Goal: Navigation & Orientation: Find specific page/section

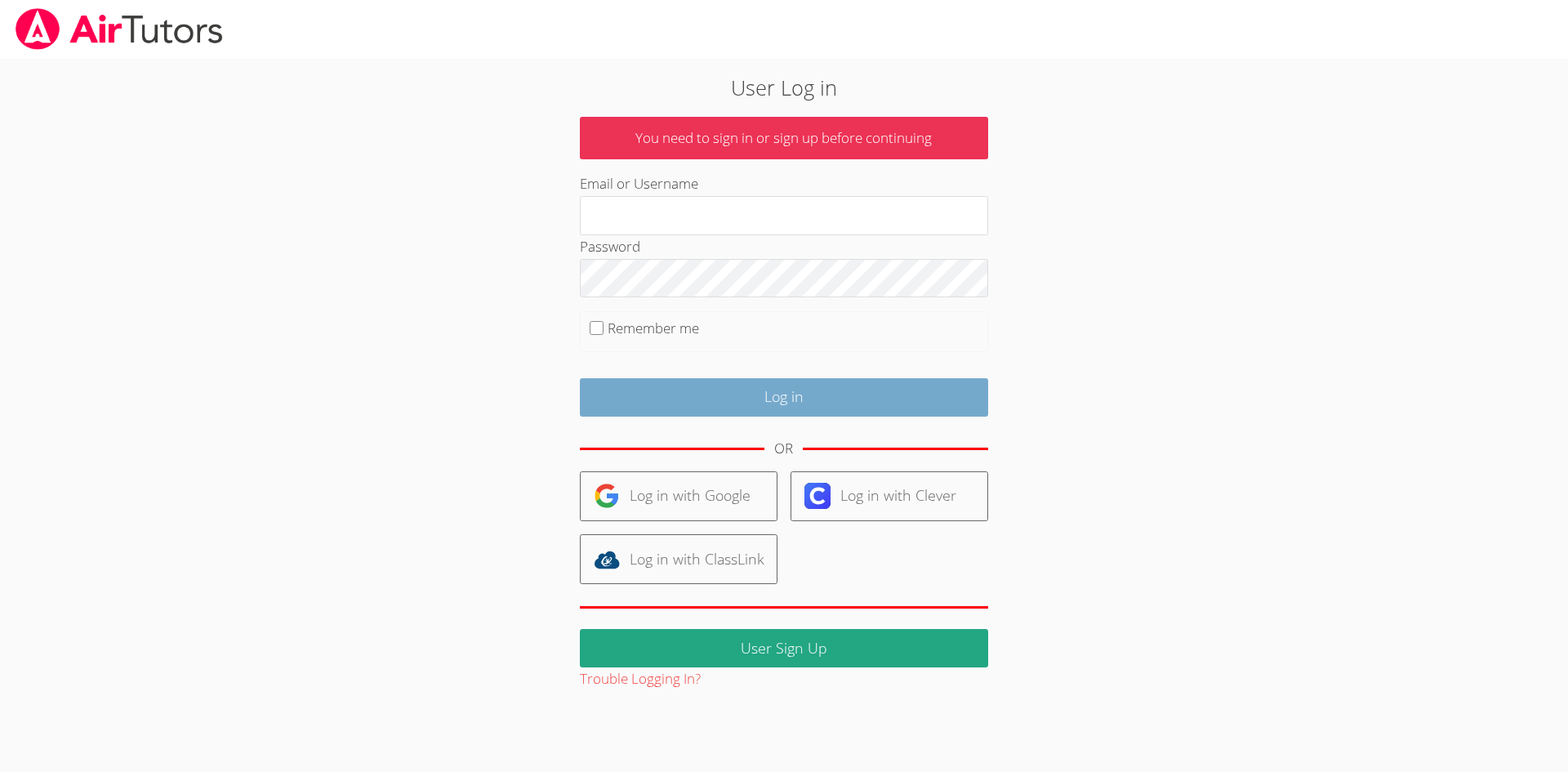
type input "[EMAIL_ADDRESS][DOMAIN_NAME]"
click at [704, 401] on input "Log in" at bounding box center [784, 397] width 408 height 39
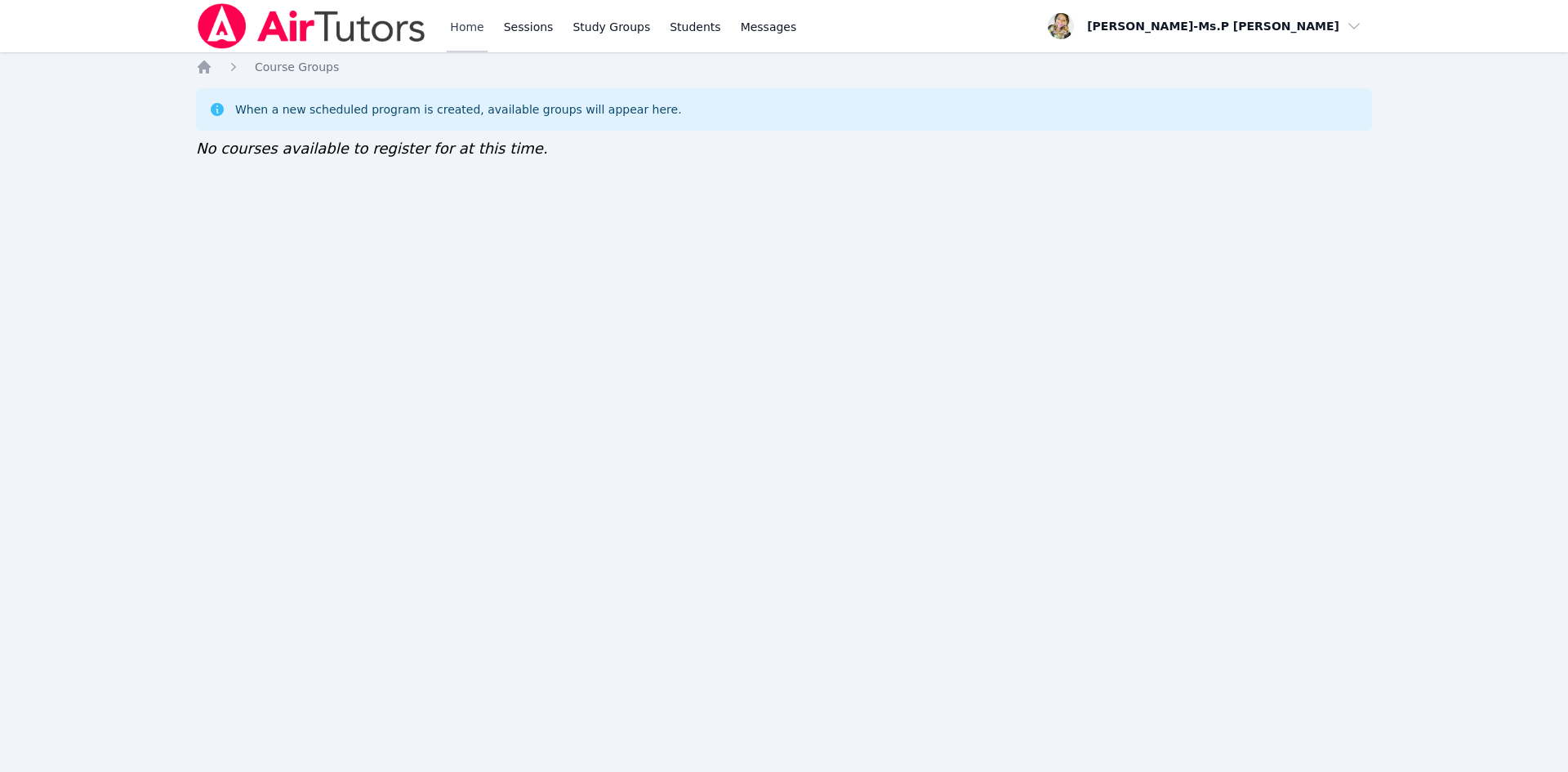
click at [464, 22] on link "Home" at bounding box center [467, 26] width 40 height 53
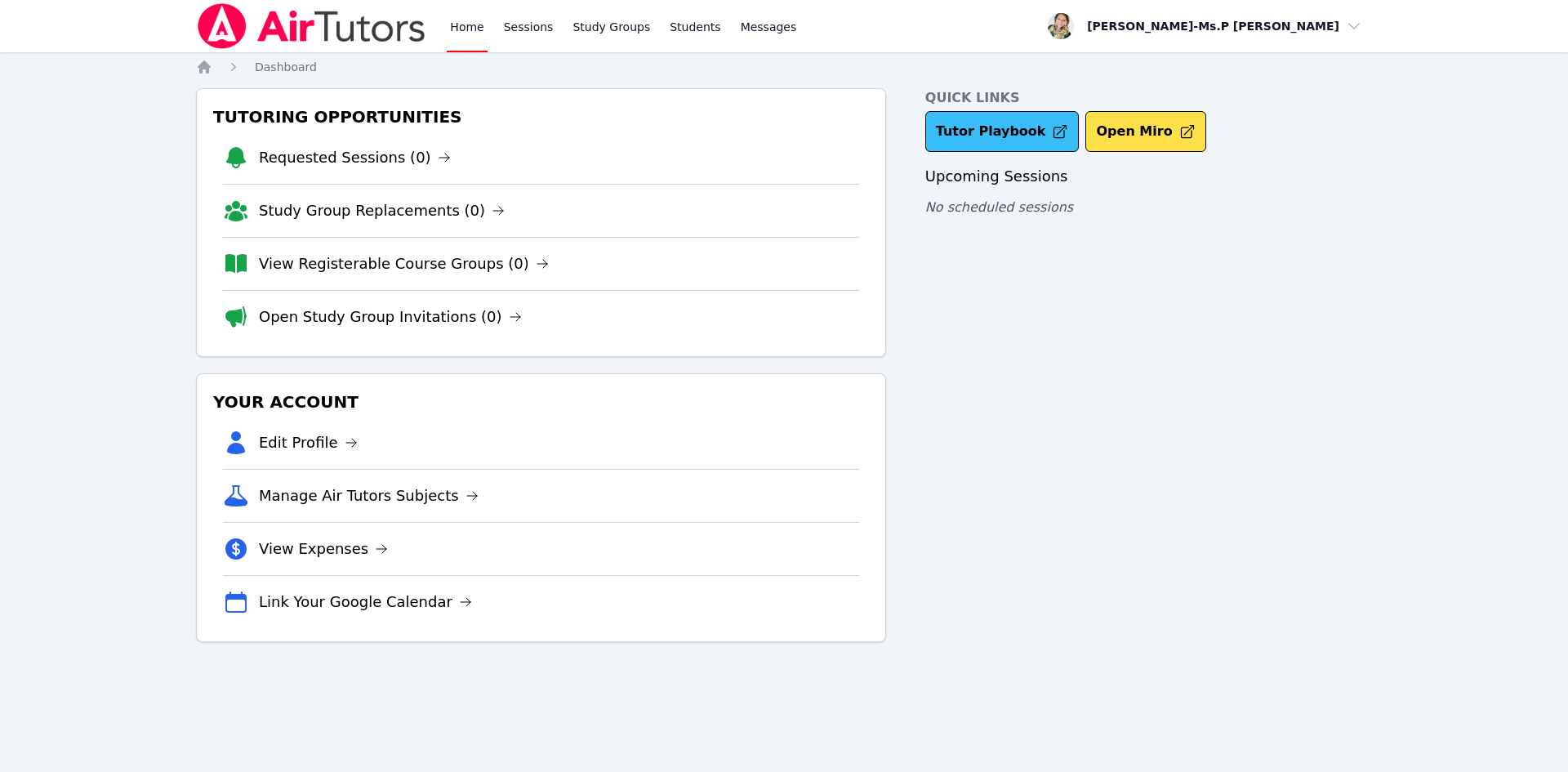
click at [1003, 125] on link "Tutor Playbook" at bounding box center [1002, 131] width 155 height 41
